Goal: Information Seeking & Learning: Find specific fact

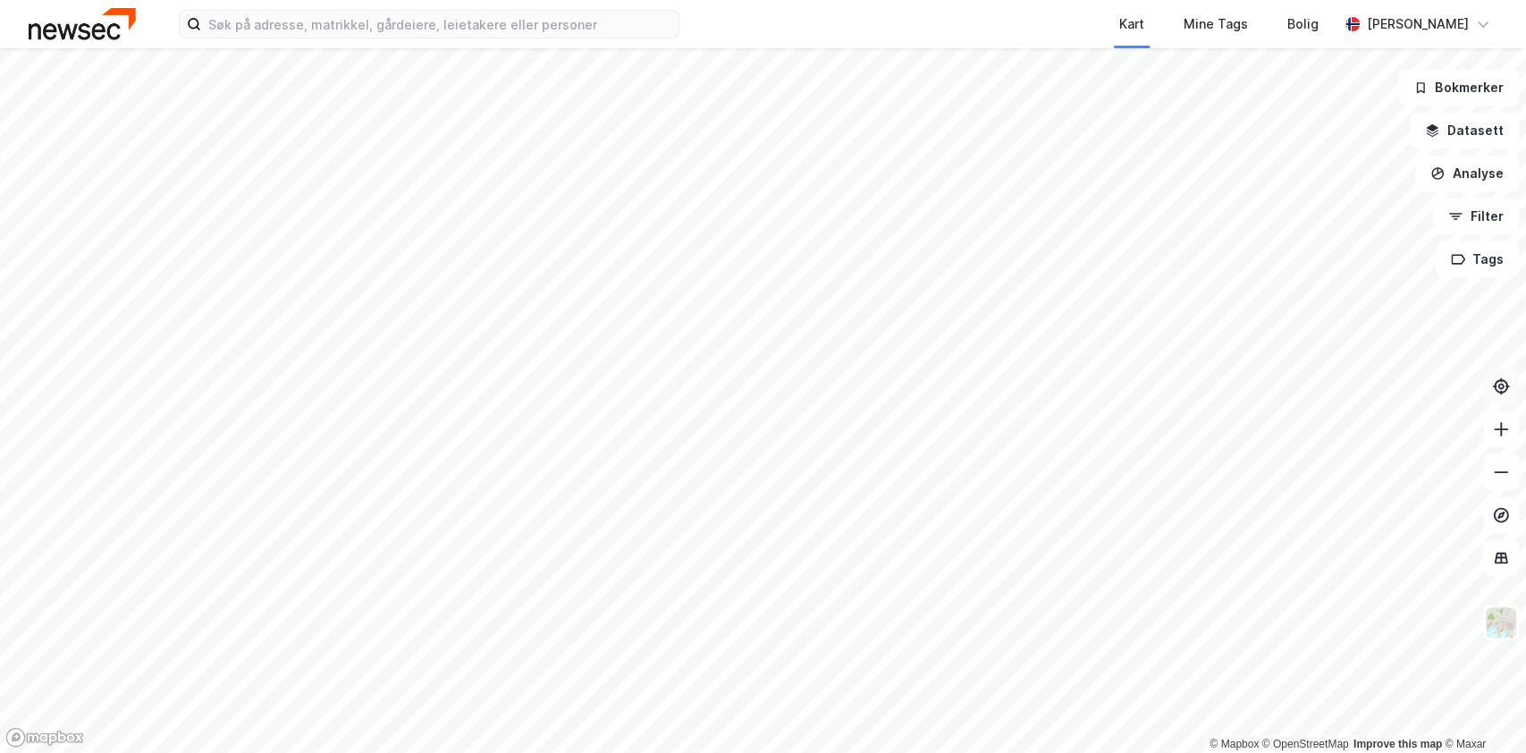
click at [1502, 390] on icon at bounding box center [1501, 386] width 18 height 18
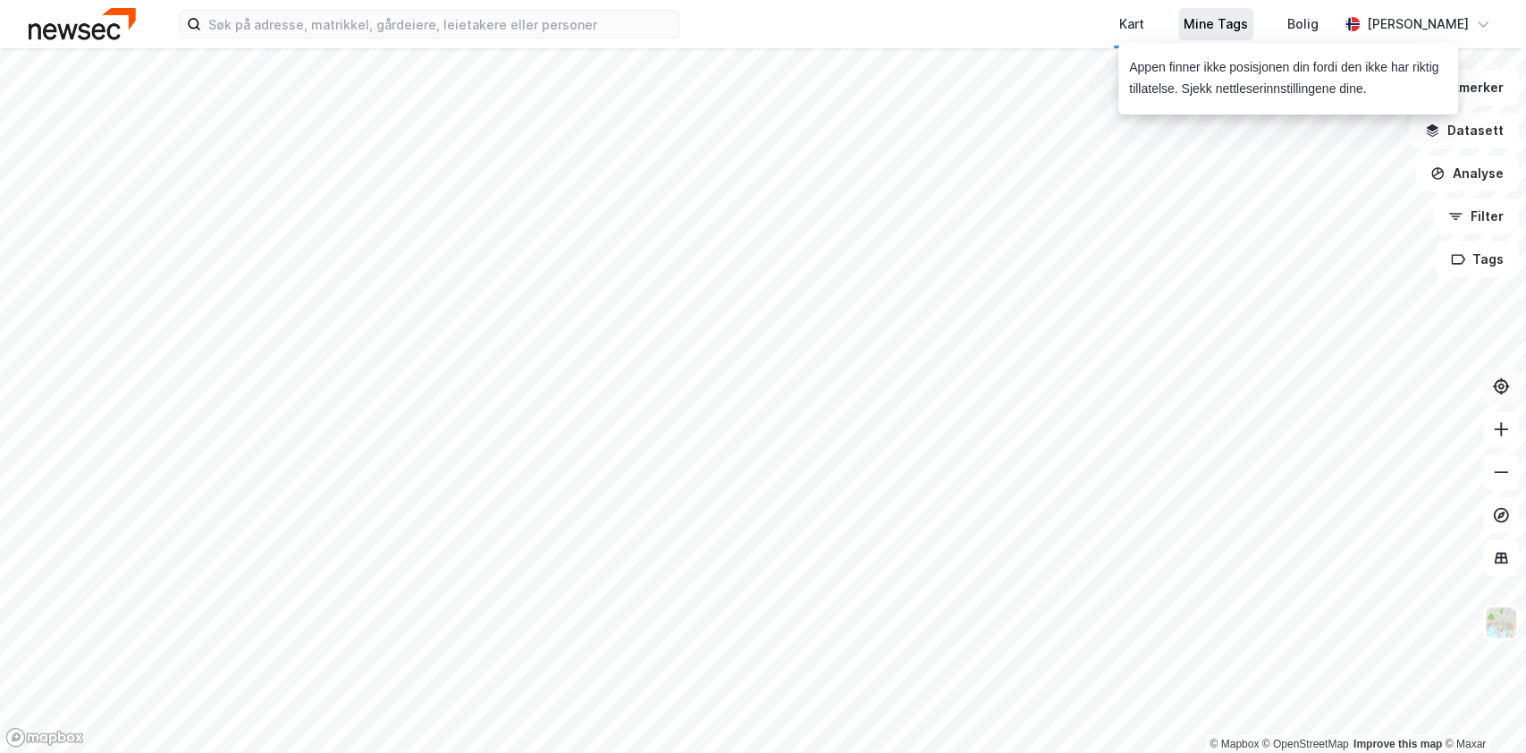
click at [1236, 25] on div "Mine Tags" at bounding box center [1216, 23] width 64 height 21
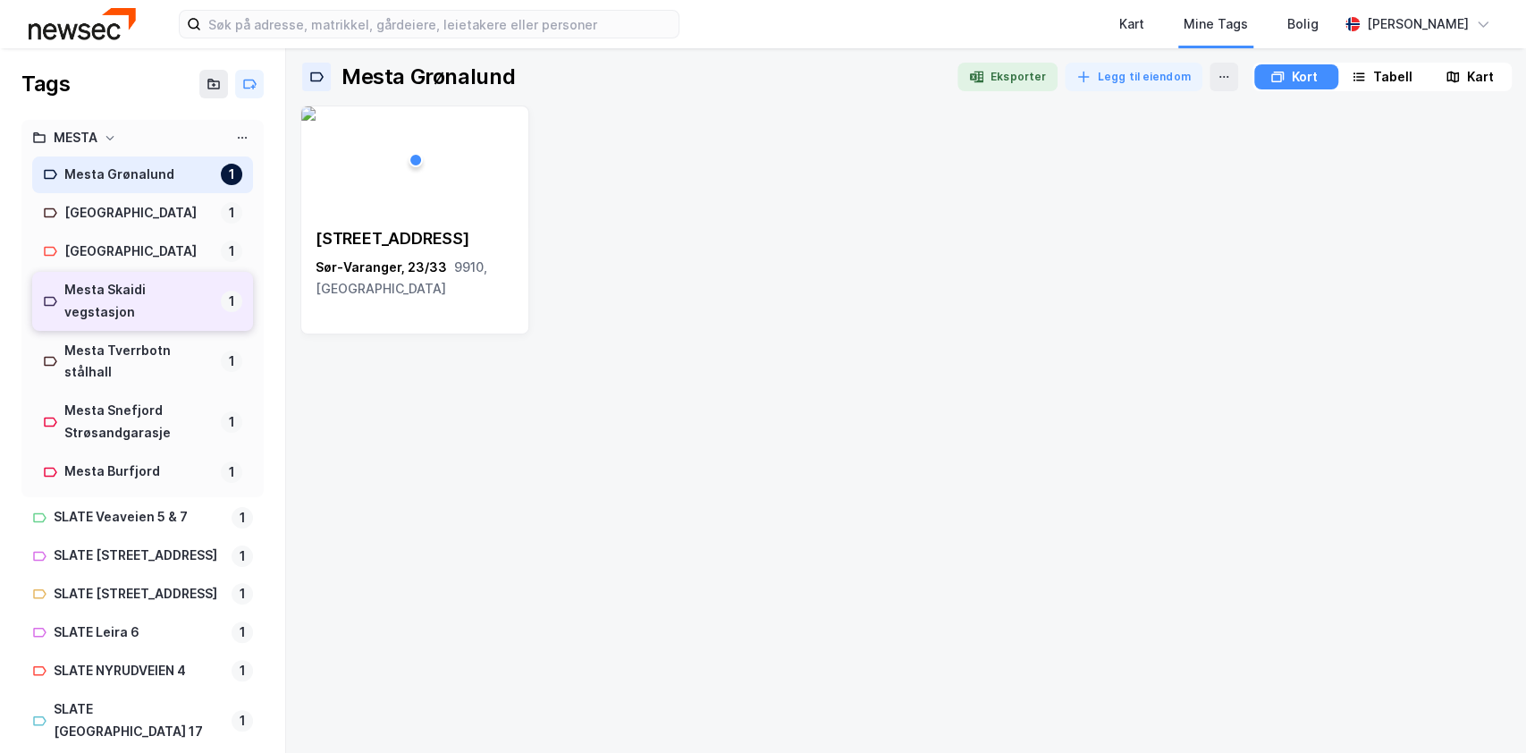
click at [151, 324] on div "Mesta Skaidi vegstasjon" at bounding box center [138, 301] width 149 height 45
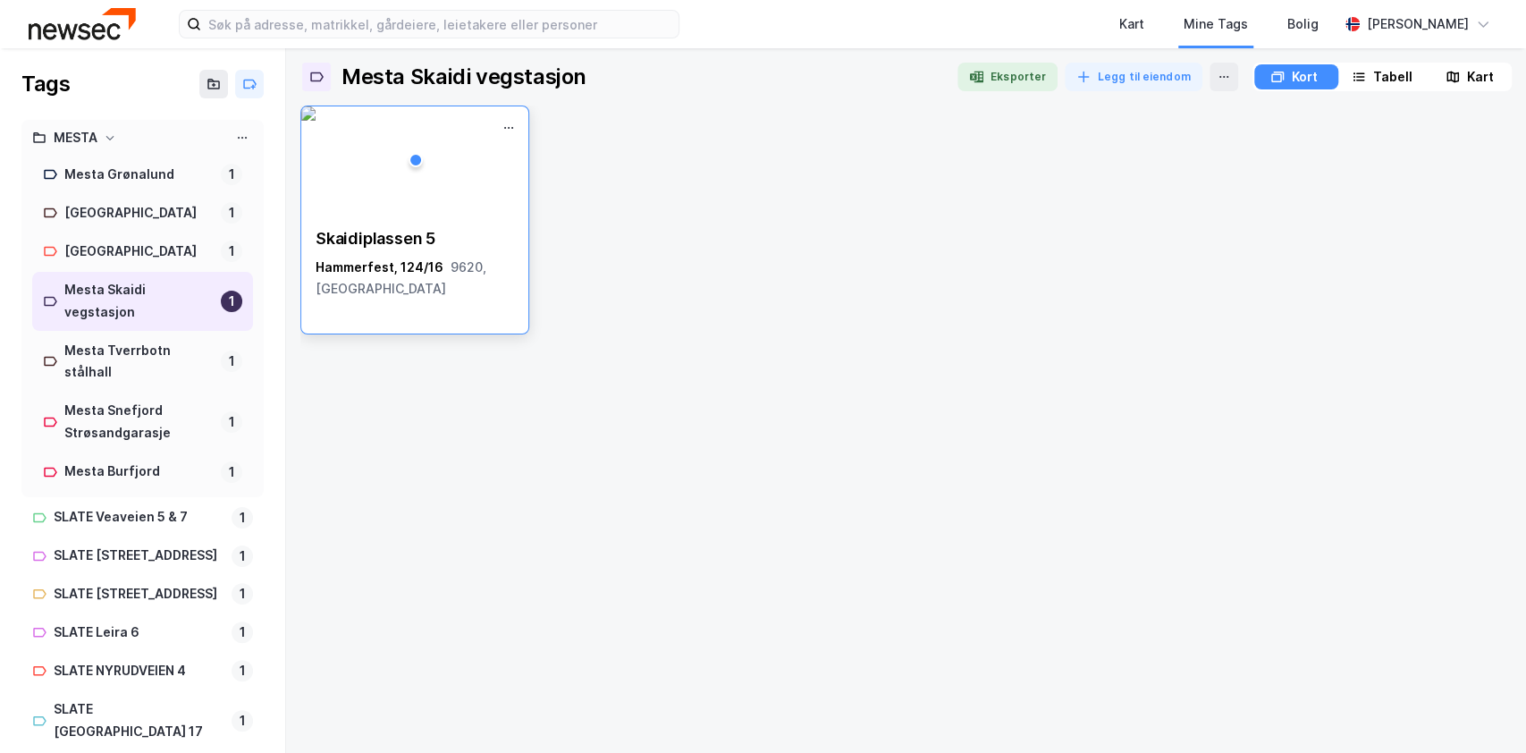
click at [400, 232] on div "Skaidiplassen 5" at bounding box center [415, 238] width 199 height 21
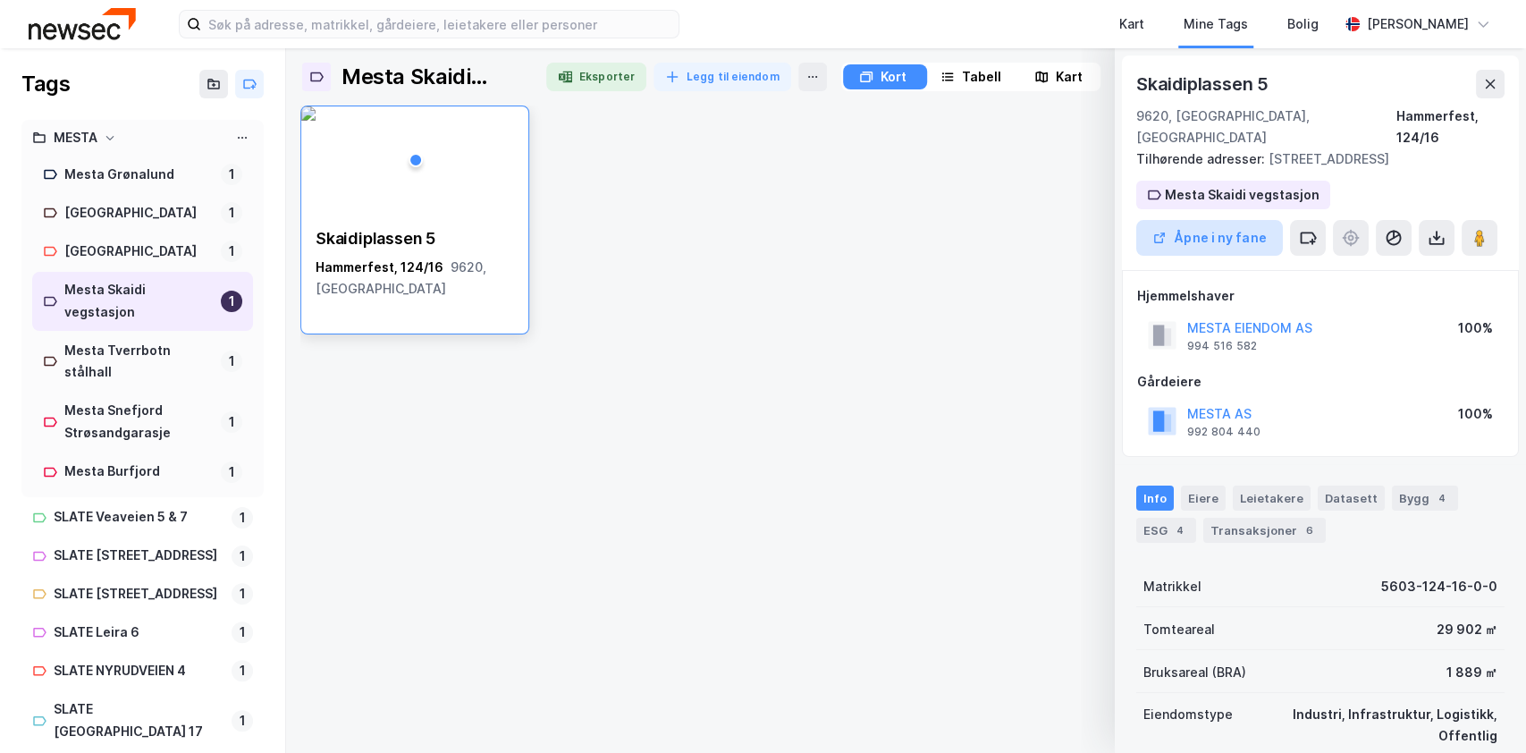
click at [1194, 243] on button "Åpne i ny fane" at bounding box center [1209, 238] width 147 height 36
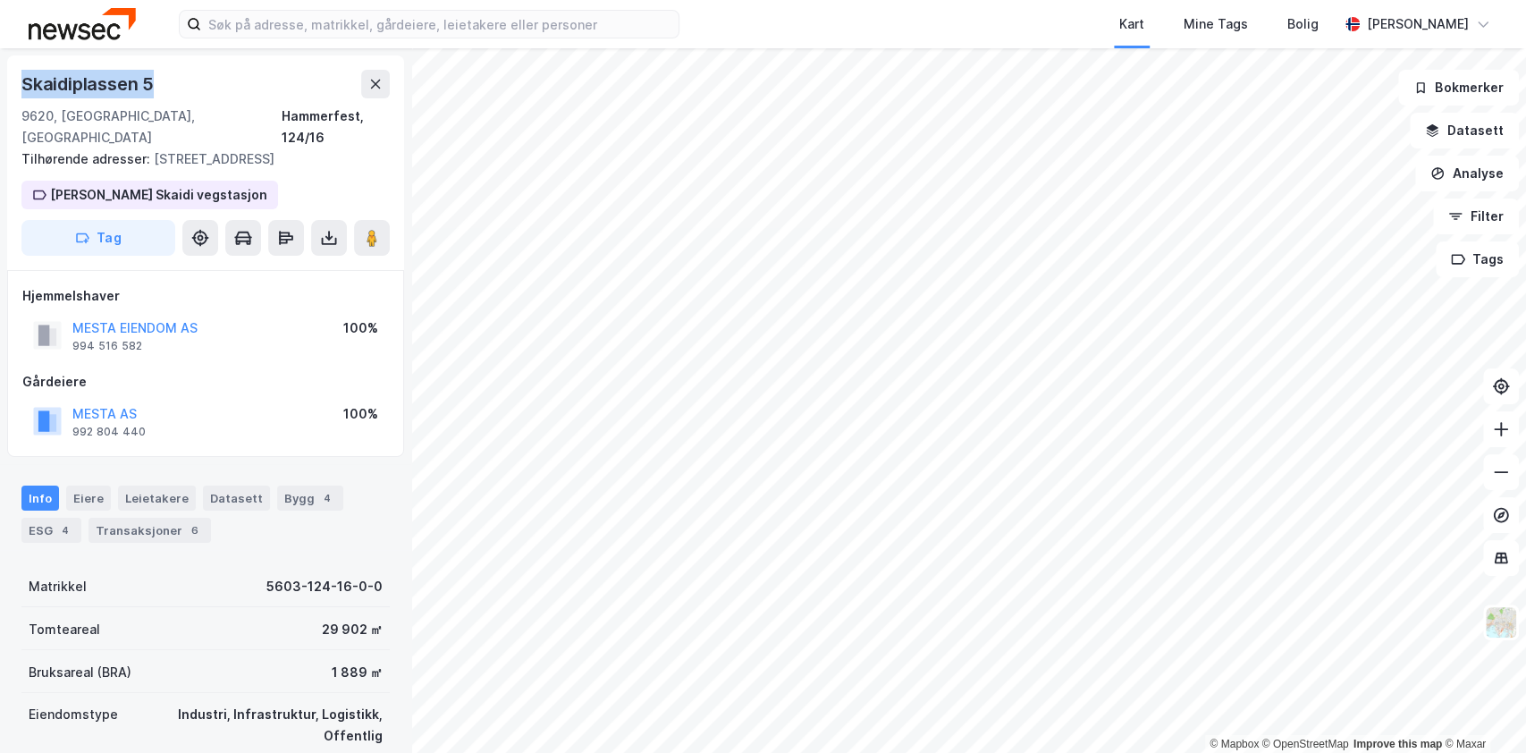
drag, startPoint x: 193, startPoint y: 76, endPoint x: 21, endPoint y: 97, distance: 173.8
click at [21, 97] on div "[STREET_ADDRESS], [GEOGRAPHIC_DATA] Hammerfest, 124/16 Tilhørende adresser: [ST…" at bounding box center [205, 162] width 397 height 215
copy div "Skaidiplassen 5"
click at [1505, 624] on img at bounding box center [1501, 622] width 34 height 34
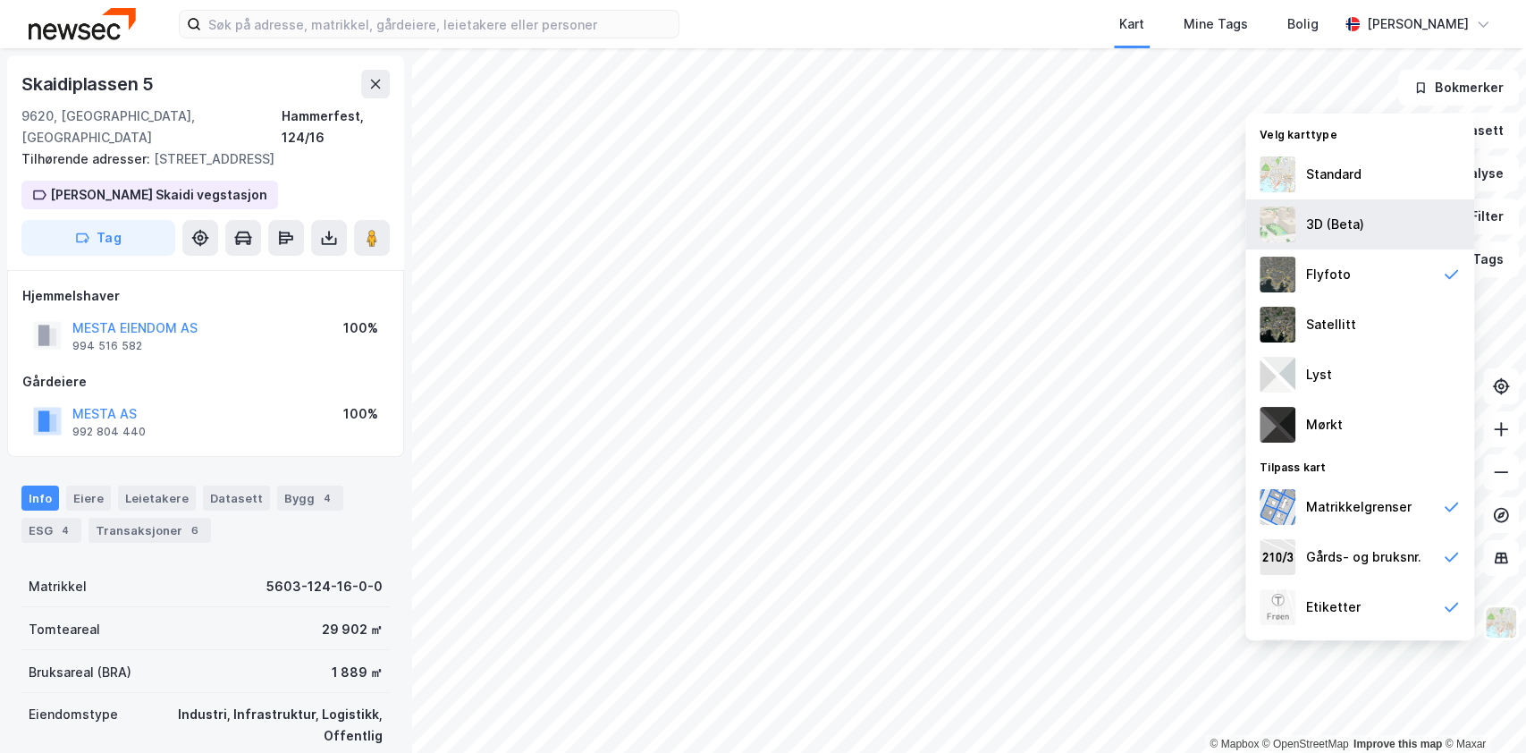
click at [1331, 239] on div "3D (Beta)" at bounding box center [1360, 224] width 229 height 50
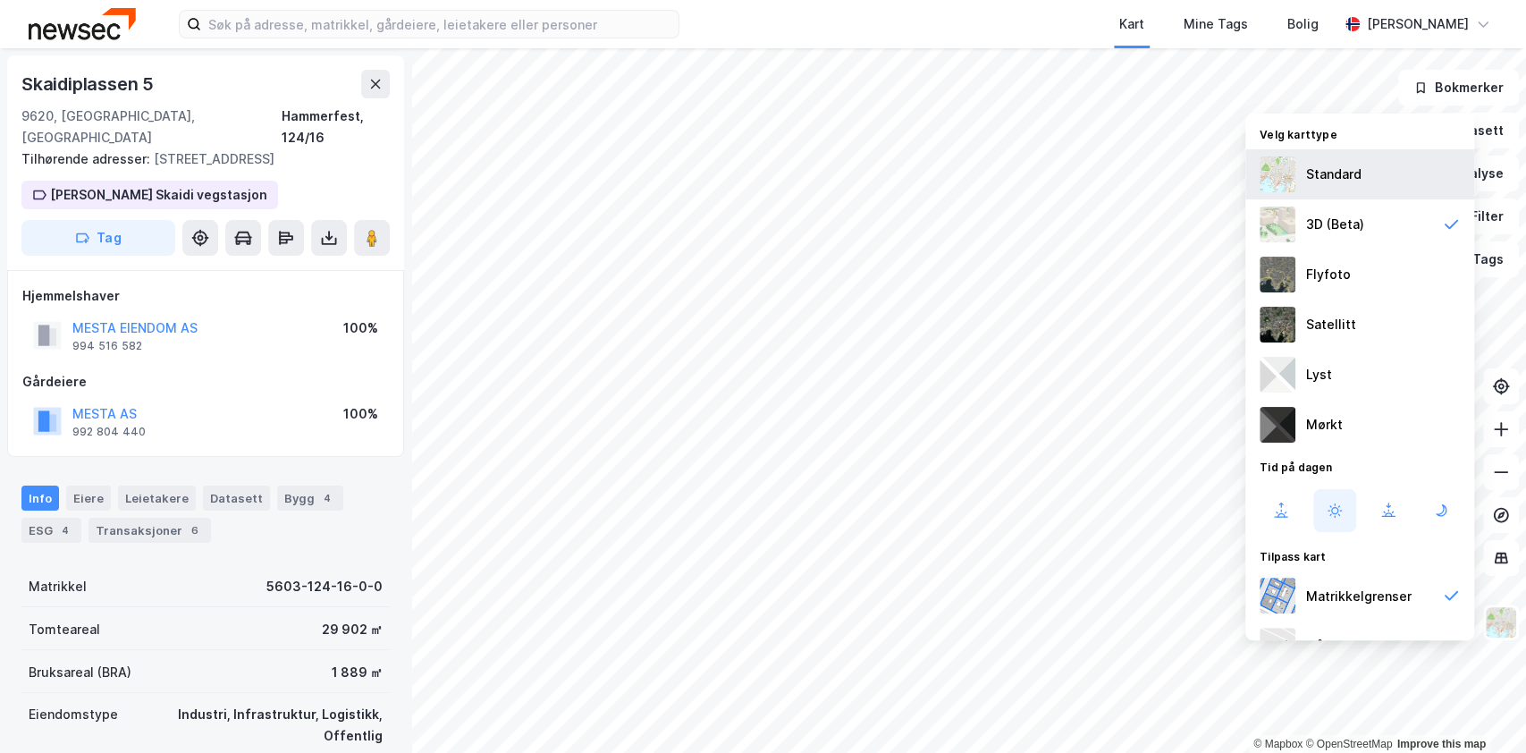
click at [1347, 169] on div "Standard" at bounding box center [1333, 174] width 55 height 21
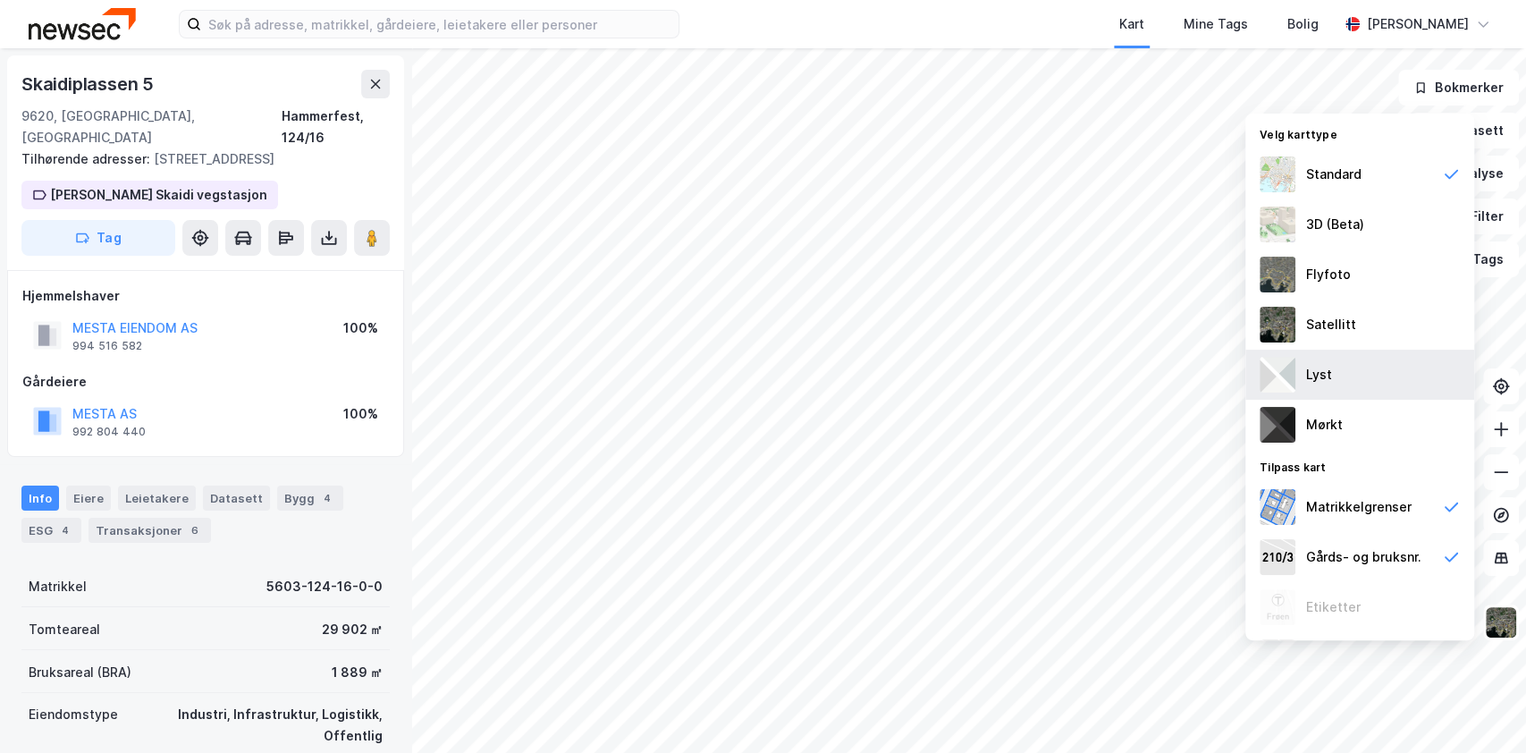
click at [1355, 377] on div "Lyst" at bounding box center [1360, 375] width 229 height 50
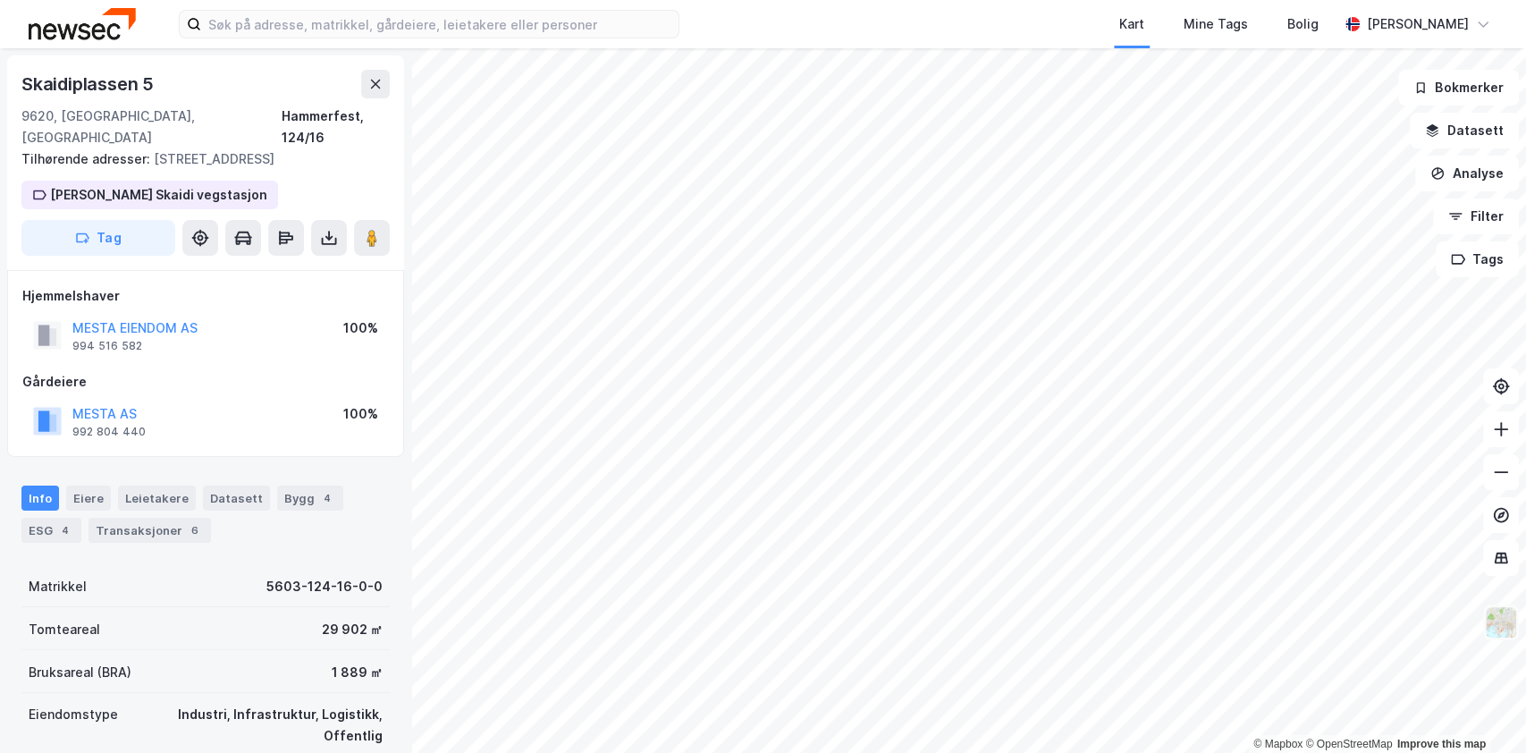
click at [1496, 615] on img at bounding box center [1501, 622] width 34 height 34
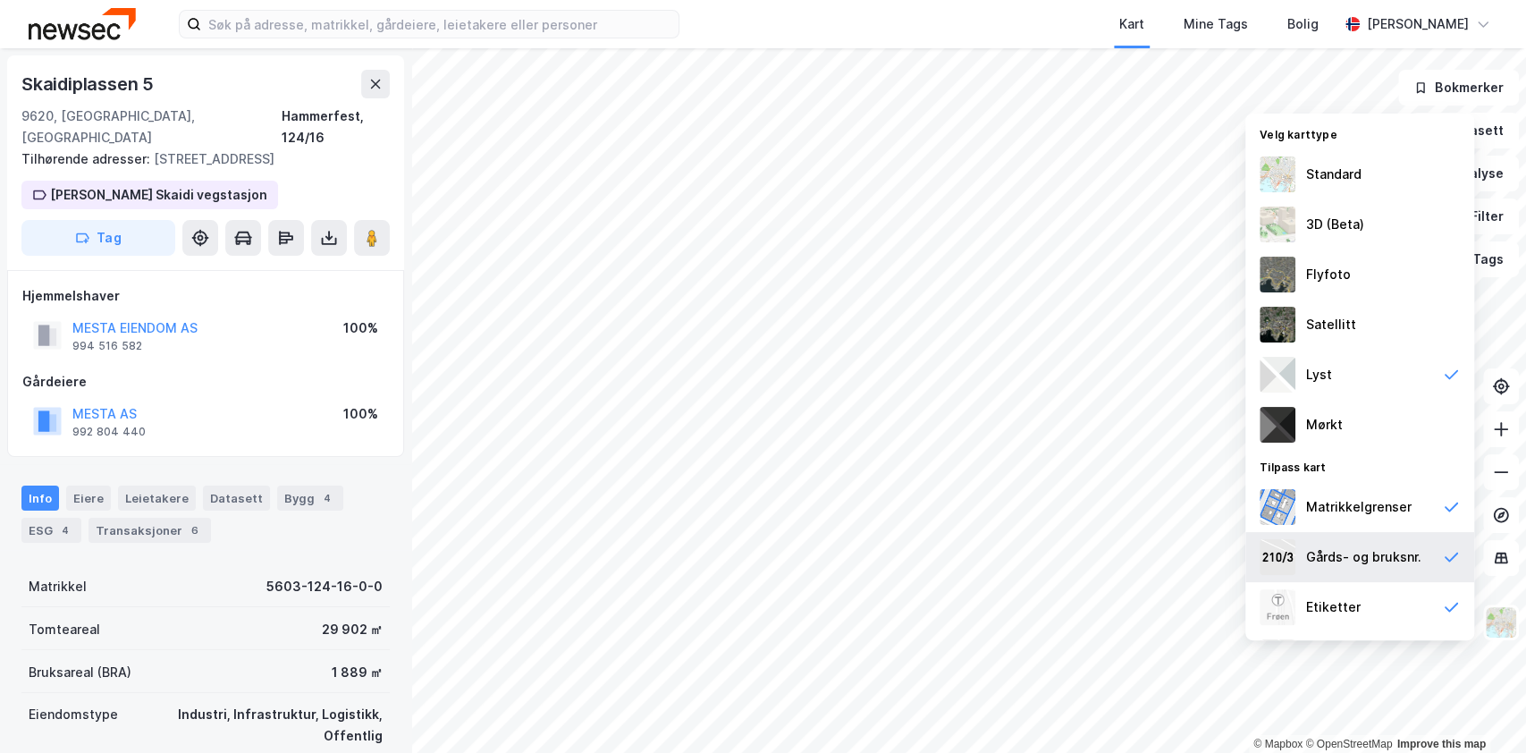
click at [1366, 570] on div "Gårds- og bruksnr." at bounding box center [1360, 557] width 229 height 50
click at [1366, 568] on div "Gårds- og bruksnr." at bounding box center [1360, 557] width 229 height 50
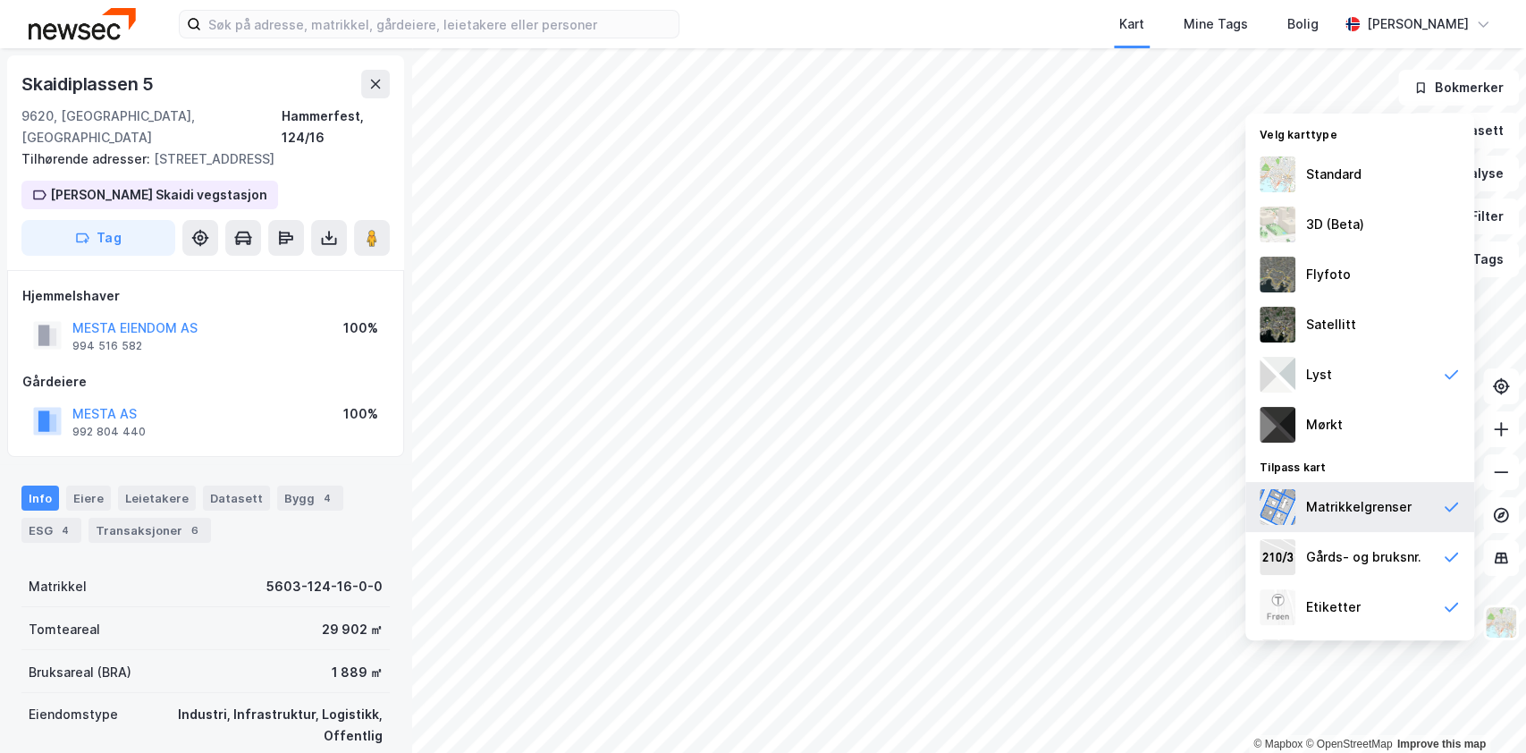
click at [1358, 507] on div "Matrikkelgrenser" at bounding box center [1359, 506] width 106 height 21
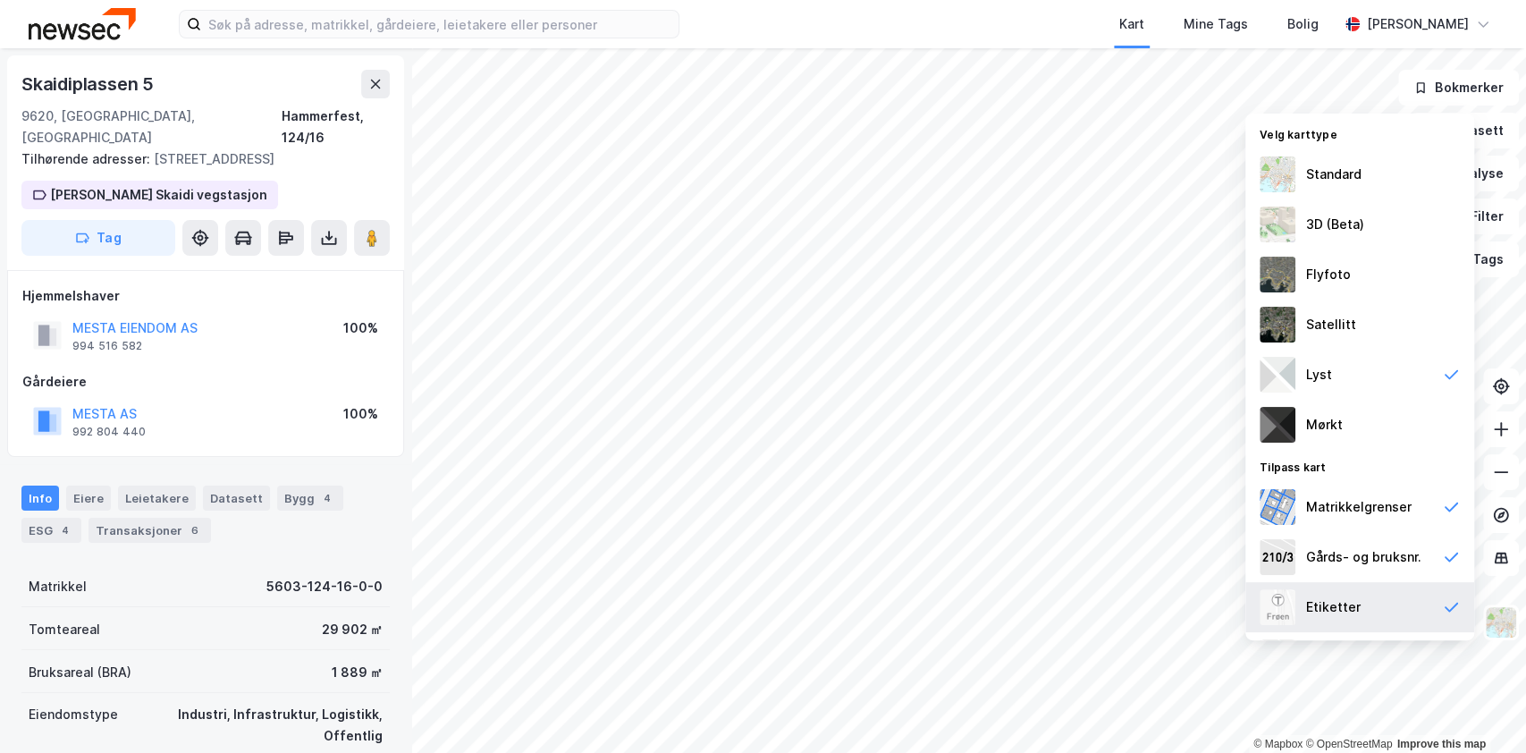
click at [1366, 597] on div "Etiketter" at bounding box center [1360, 607] width 229 height 50
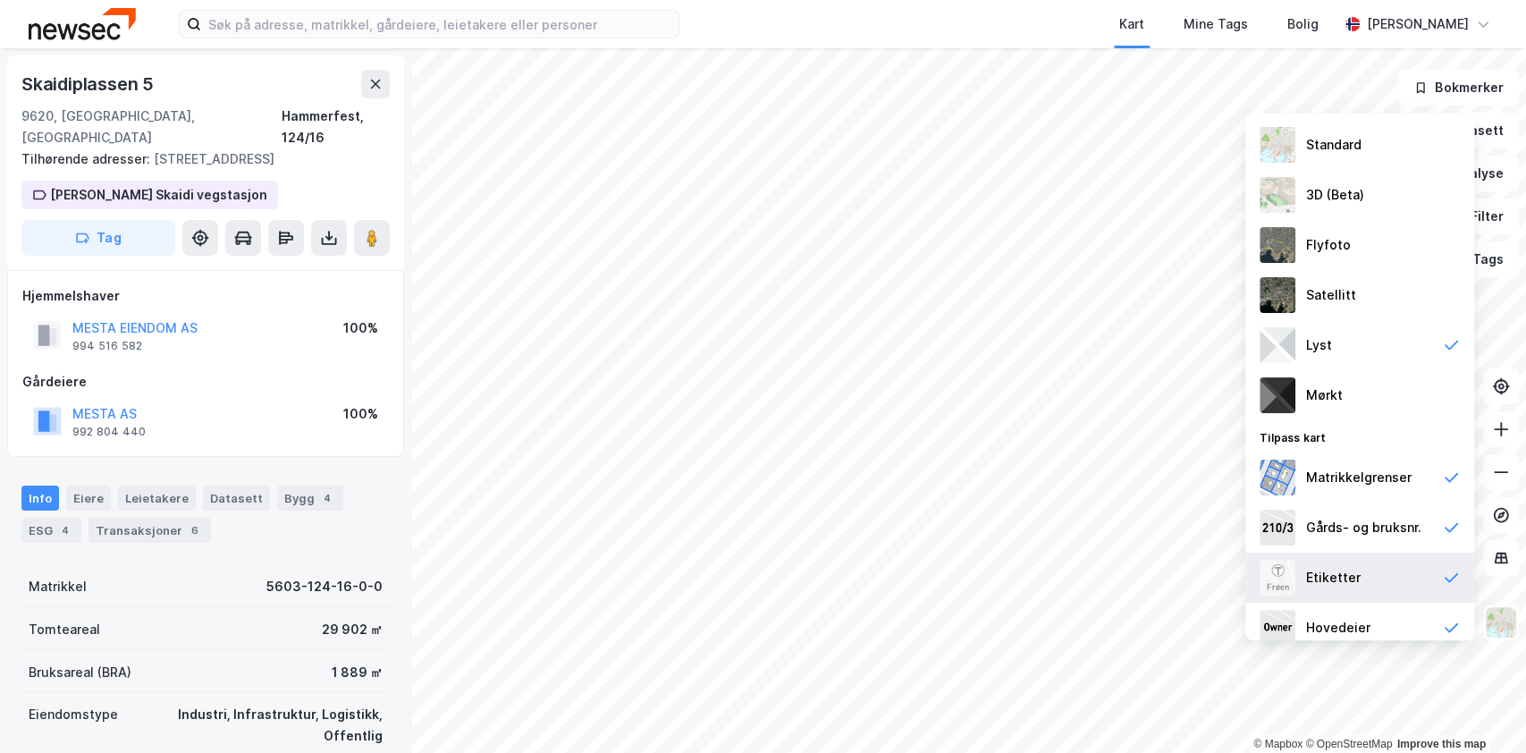
scroll to position [45, 0]
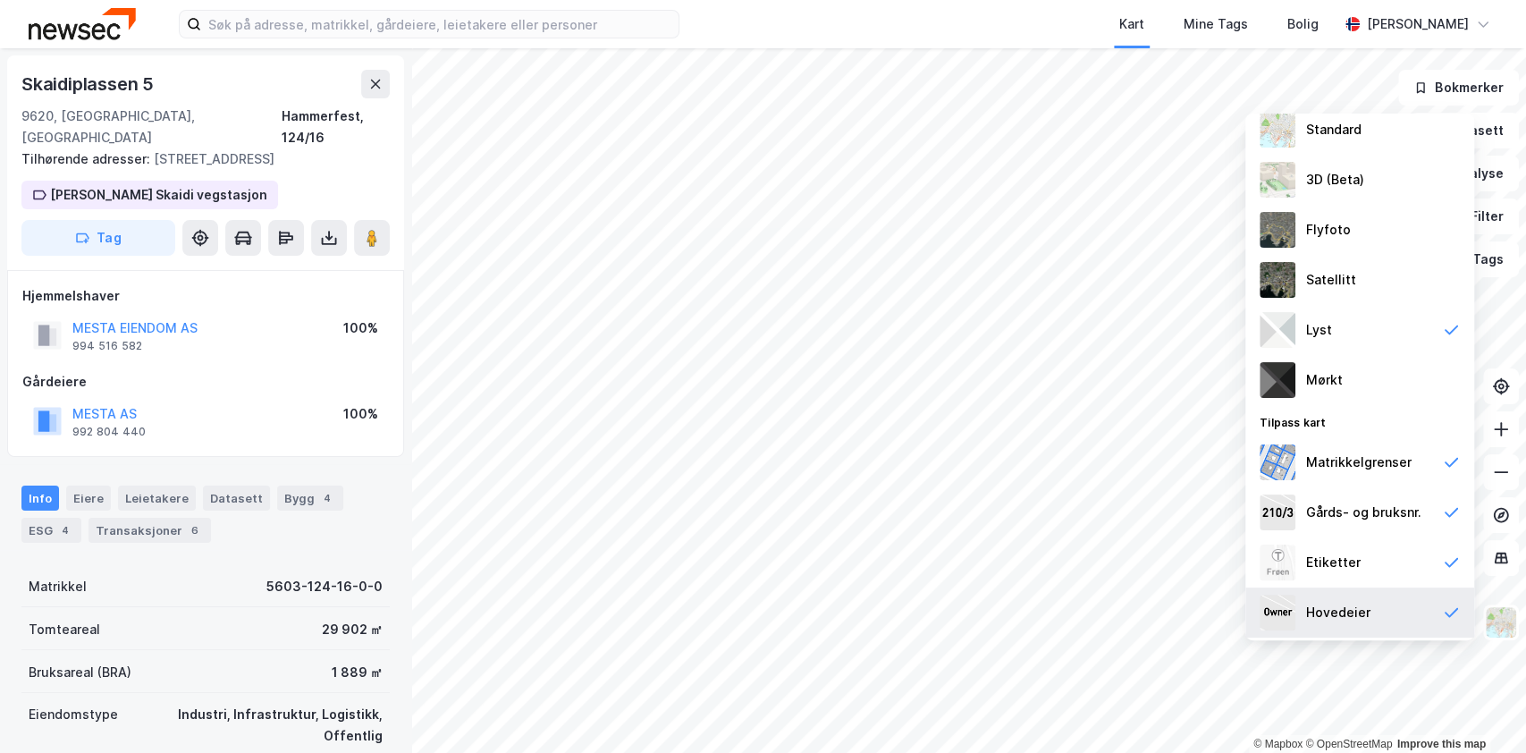
click at [1366, 604] on div "Hovedeier" at bounding box center [1338, 612] width 64 height 21
click at [1504, 623] on img at bounding box center [1501, 622] width 34 height 34
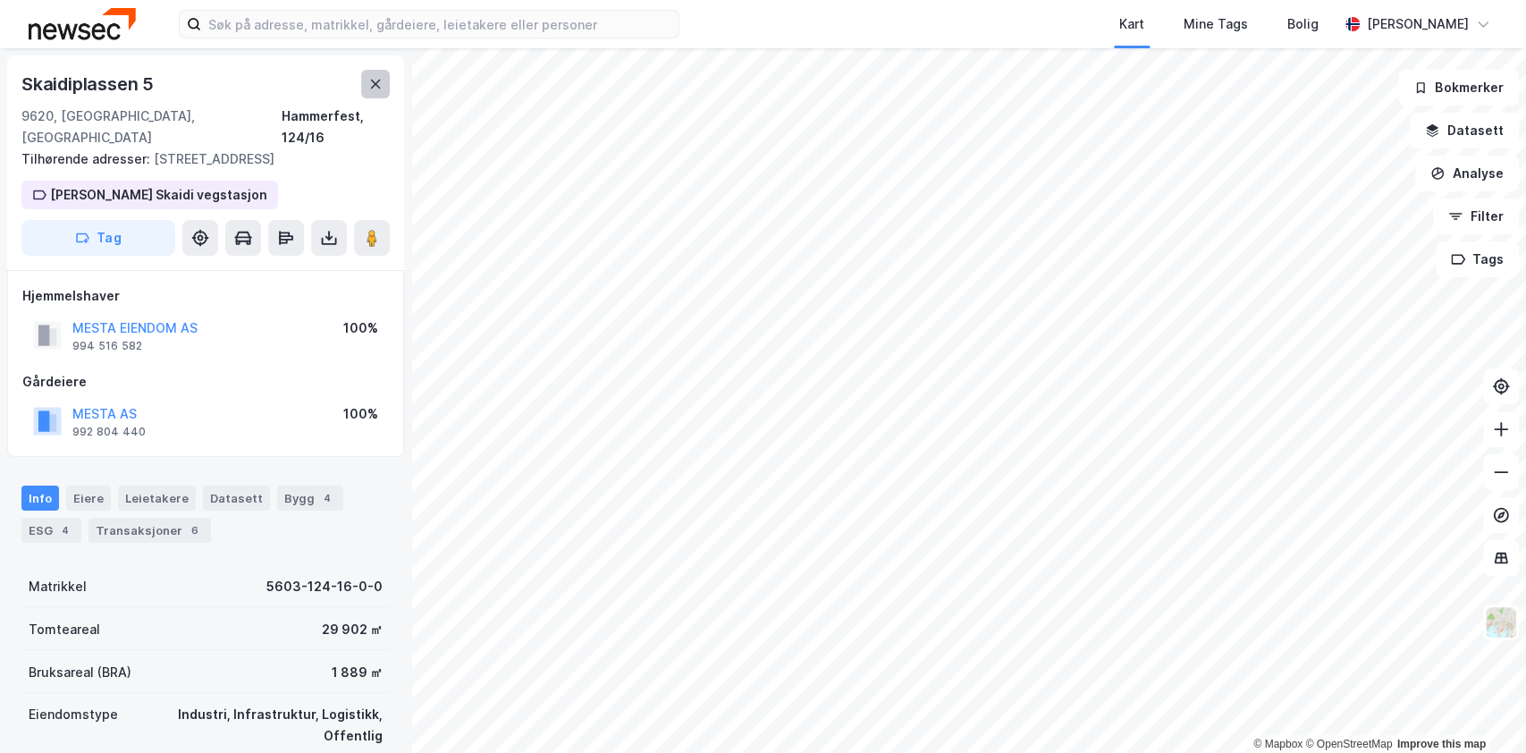
click at [375, 81] on icon at bounding box center [375, 84] width 14 height 14
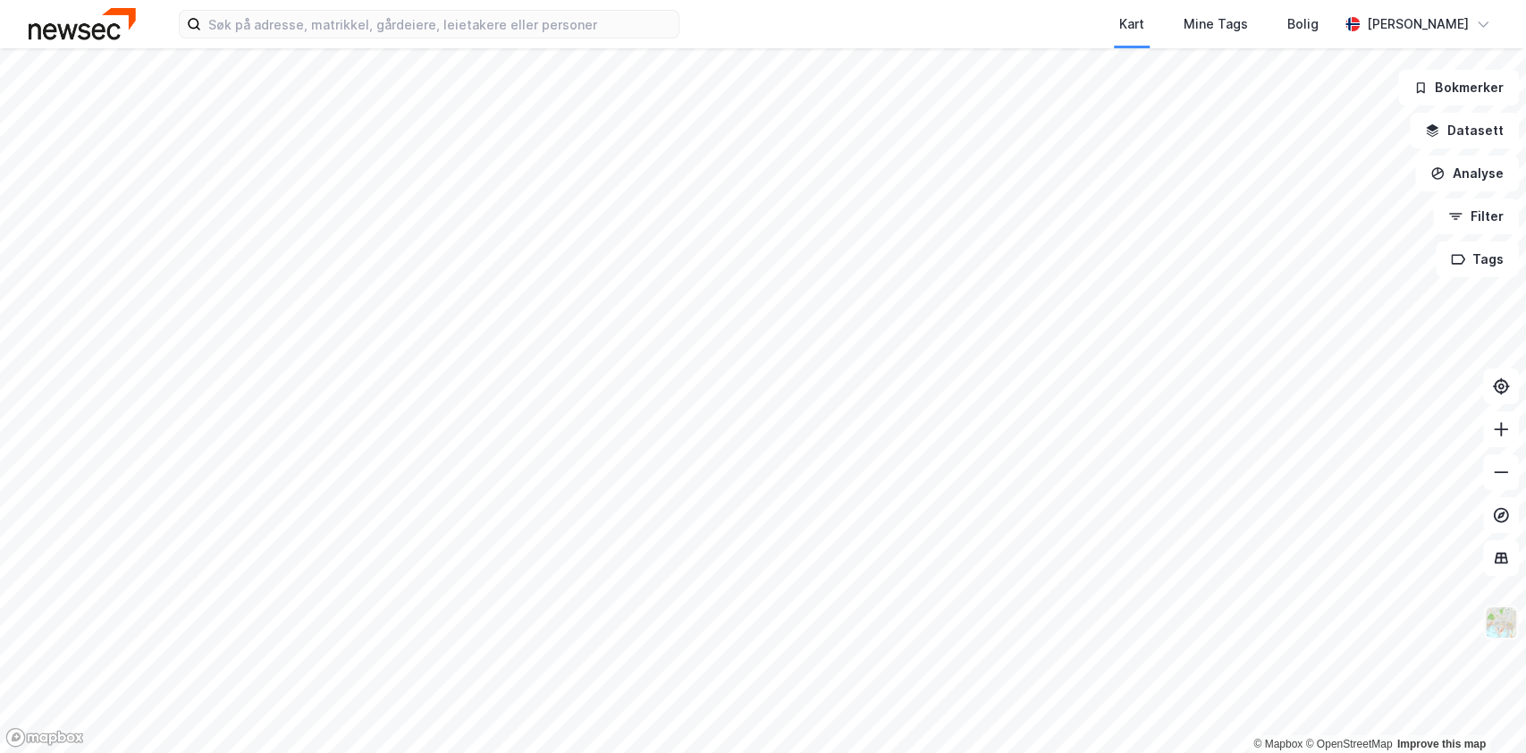
click at [1502, 612] on img at bounding box center [1501, 622] width 34 height 34
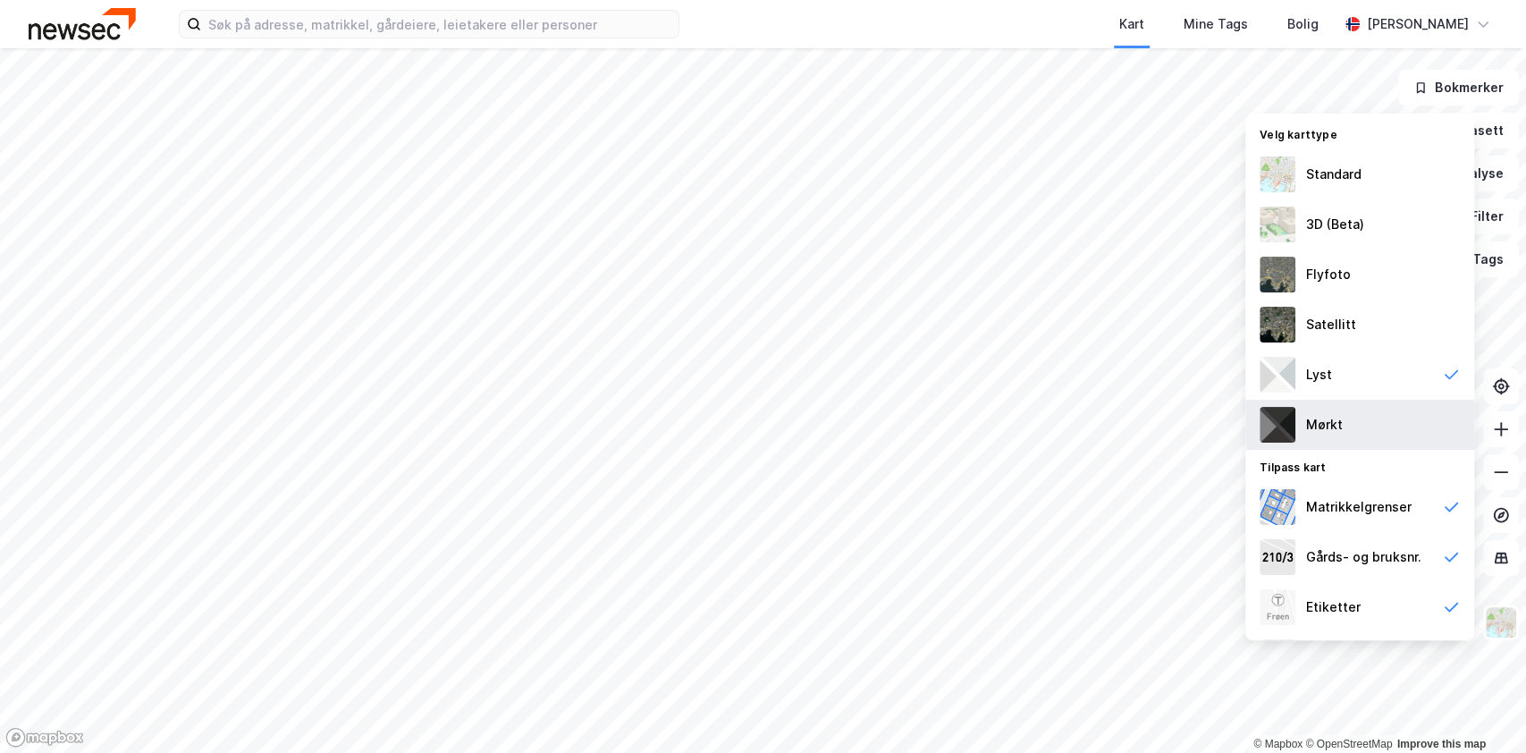
click at [1342, 410] on div "Mørkt" at bounding box center [1360, 425] width 229 height 50
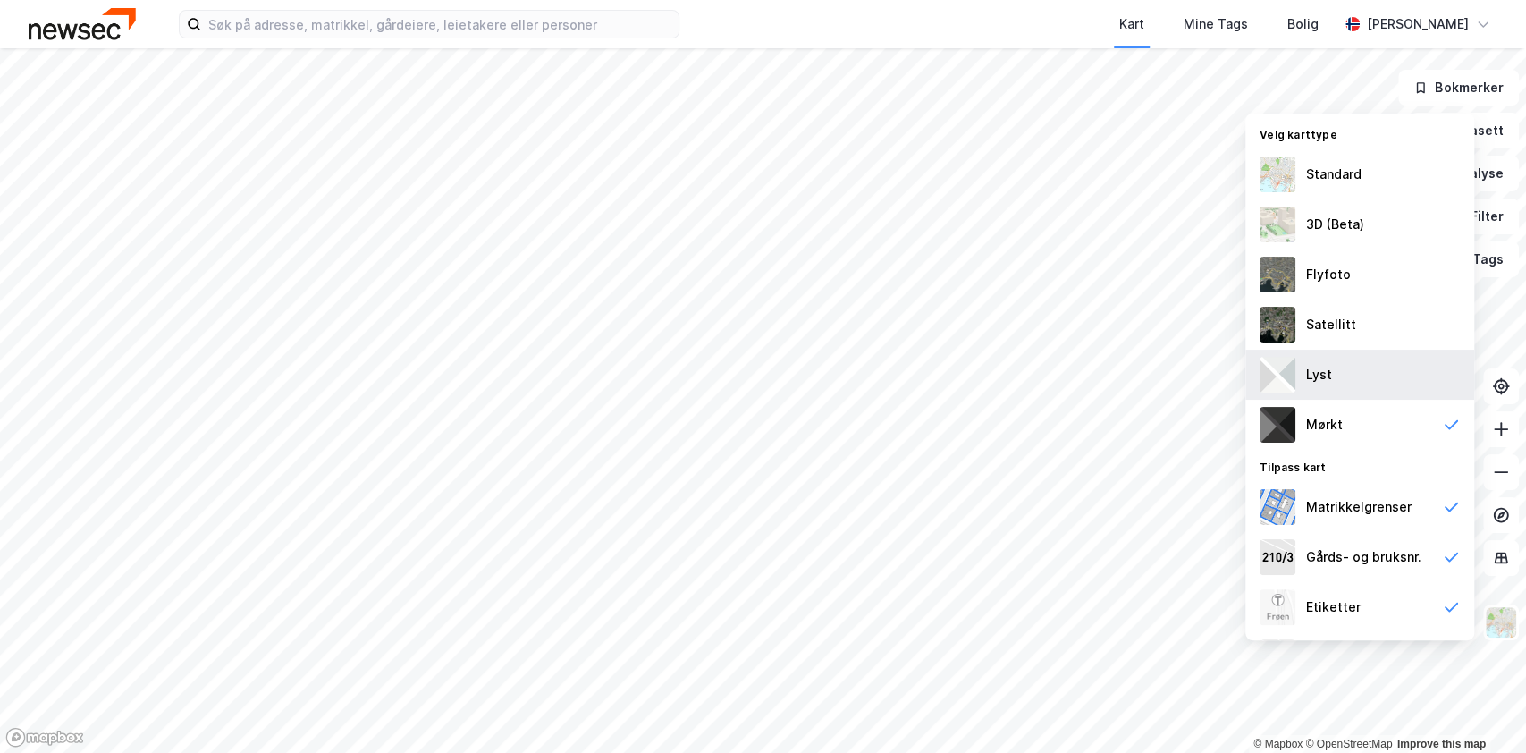
click at [1339, 373] on div "Lyst" at bounding box center [1360, 375] width 229 height 50
click at [1508, 621] on img at bounding box center [1501, 622] width 34 height 34
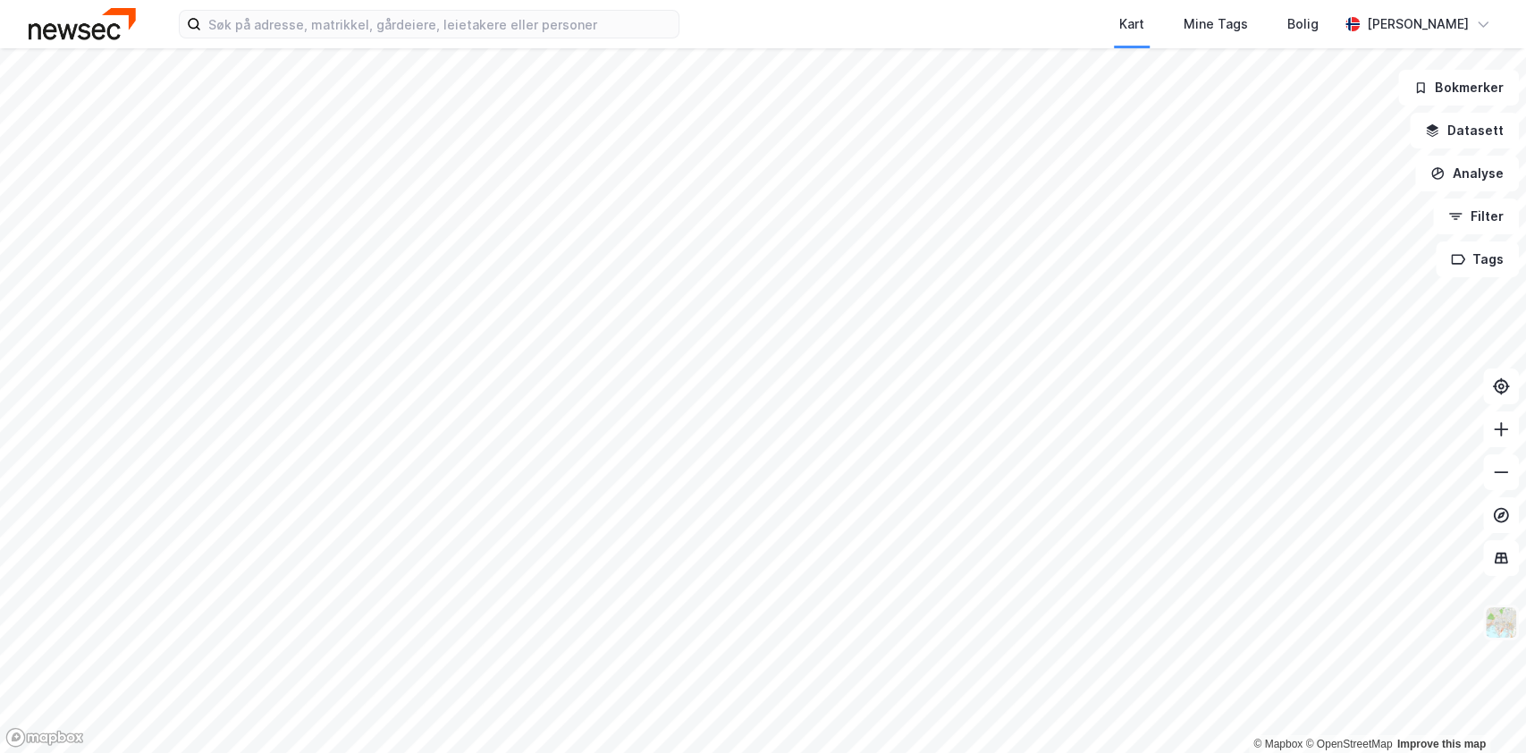
click at [1504, 627] on img at bounding box center [1501, 622] width 34 height 34
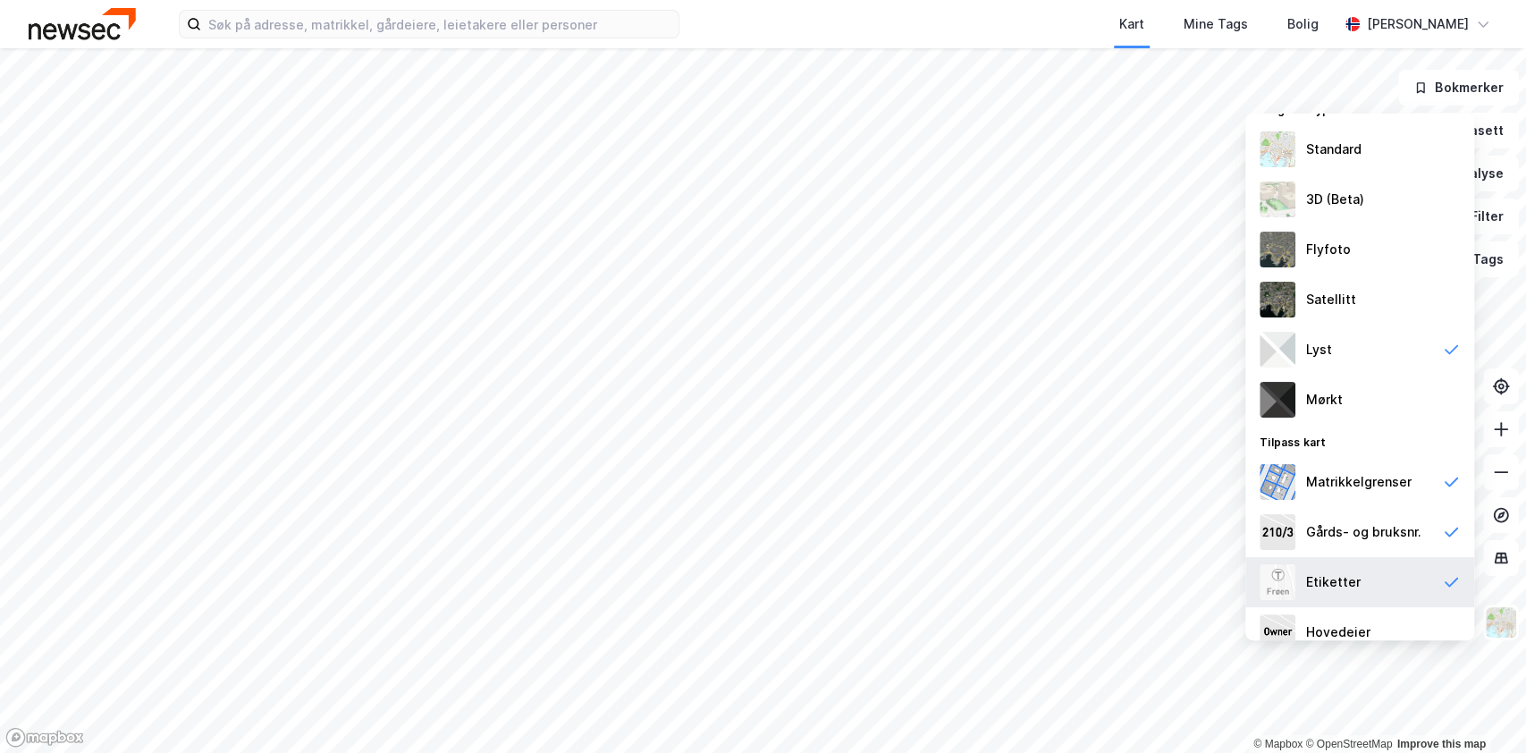
scroll to position [45, 0]
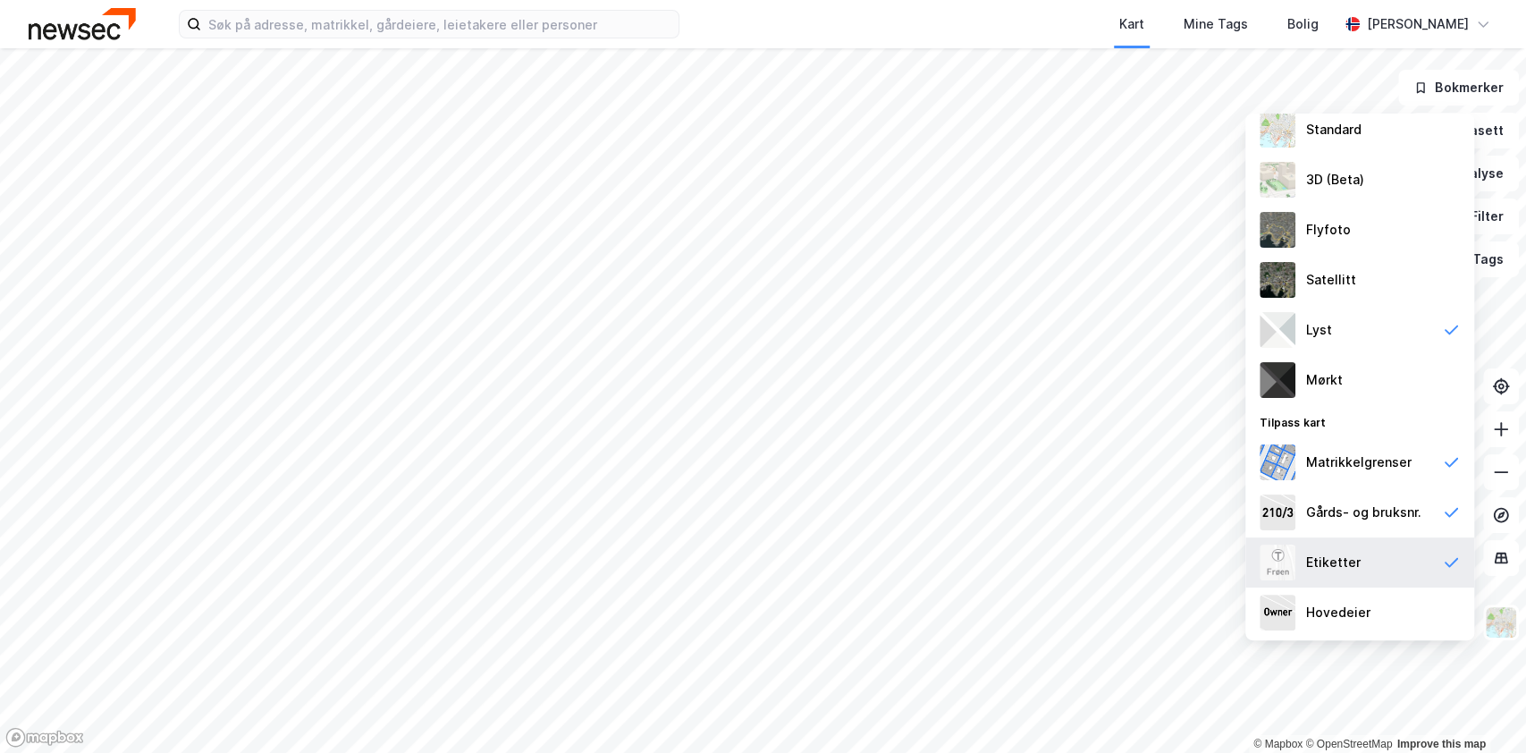
click at [1366, 576] on div "Etiketter" at bounding box center [1360, 562] width 229 height 50
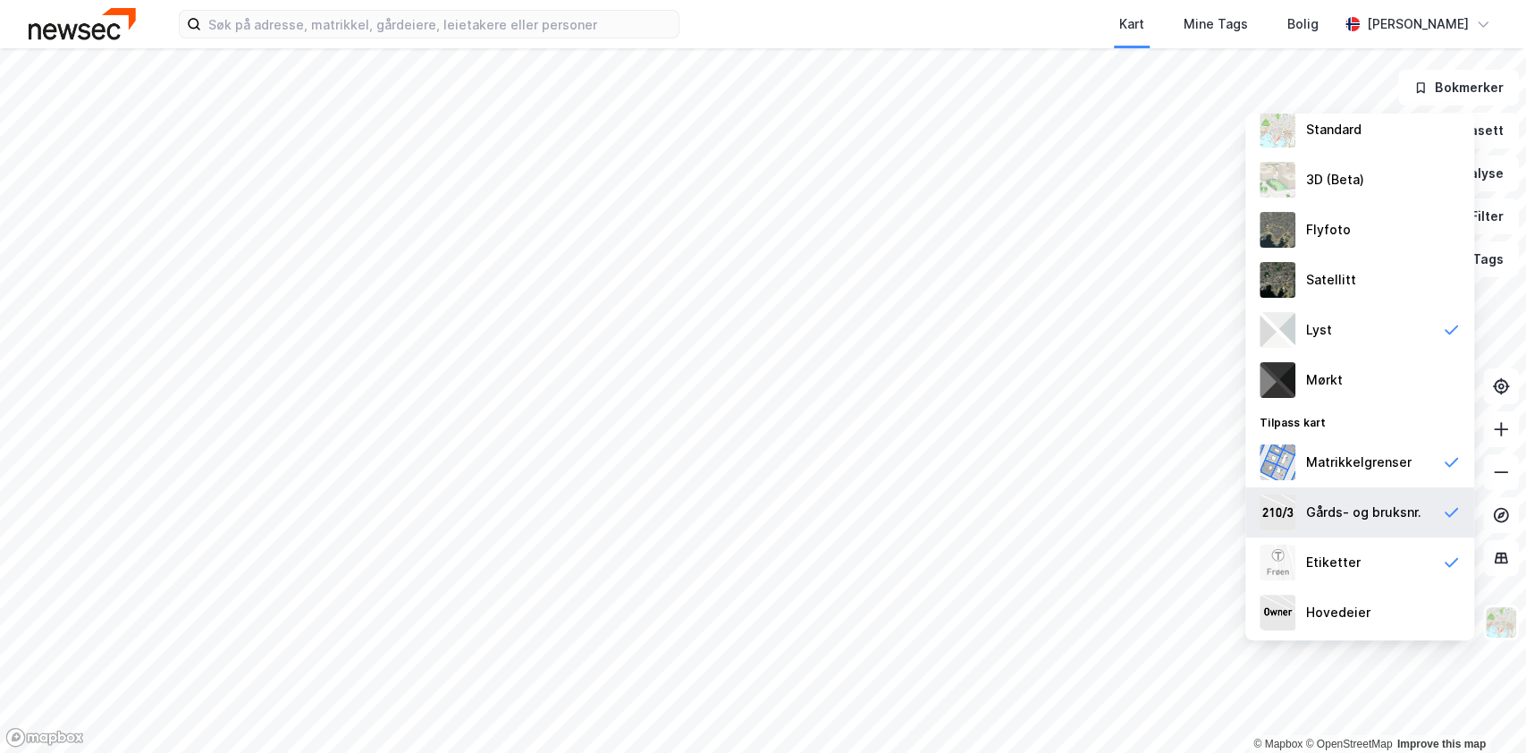
click at [1366, 509] on div "Gårds- og bruksnr." at bounding box center [1363, 512] width 115 height 21
click at [1491, 624] on img at bounding box center [1501, 622] width 34 height 34
